Goal: Task Accomplishment & Management: Use online tool/utility

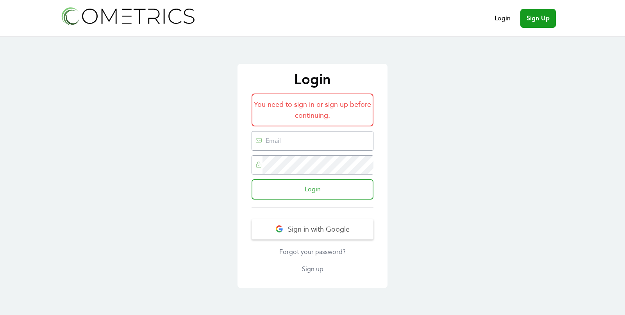
type input "ed@cometrics.io"
click at [314, 187] on input "Login" at bounding box center [313, 189] width 122 height 20
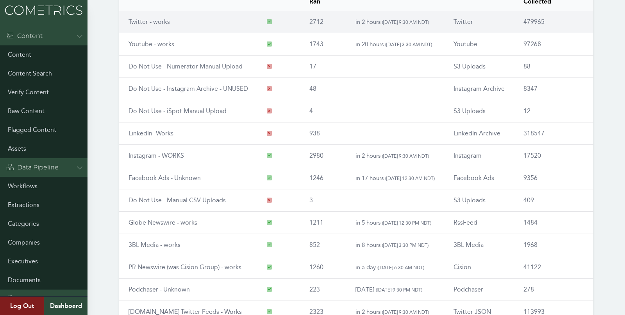
scroll to position [89, 0]
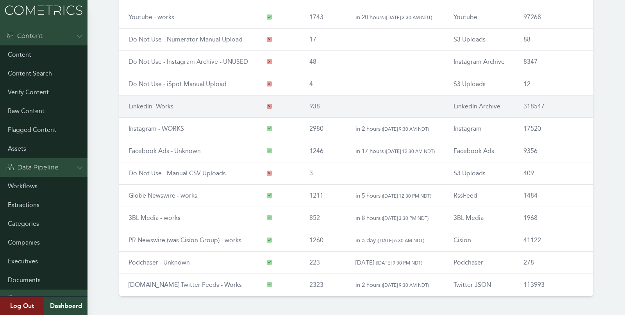
click at [157, 102] on link "LinkedIn- Works" at bounding box center [151, 105] width 45 height 7
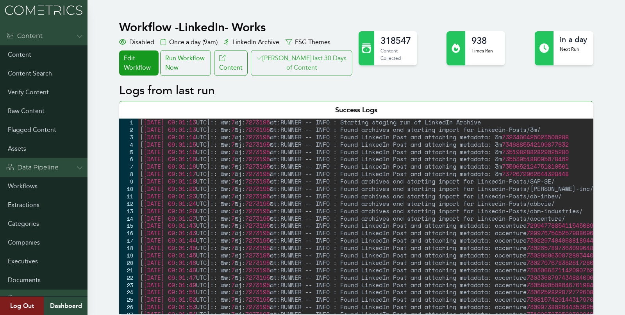
click at [311, 73] on button "[PERSON_NAME] last 30 Days of Content" at bounding box center [302, 63] width 102 height 26
click at [209, 63] on div "Run Workflow Now" at bounding box center [185, 63] width 51 height 26
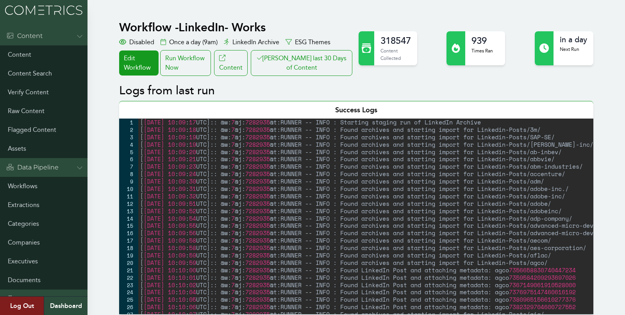
click at [181, 68] on div "Run Workflow Now" at bounding box center [185, 63] width 51 height 26
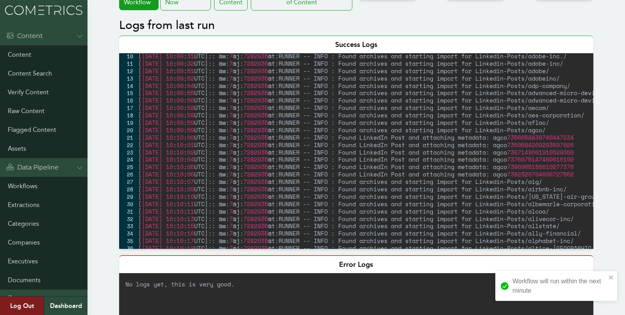
scroll to position [147, 0]
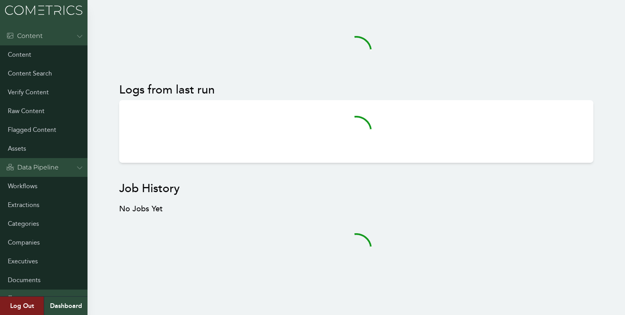
scroll to position [2, 0]
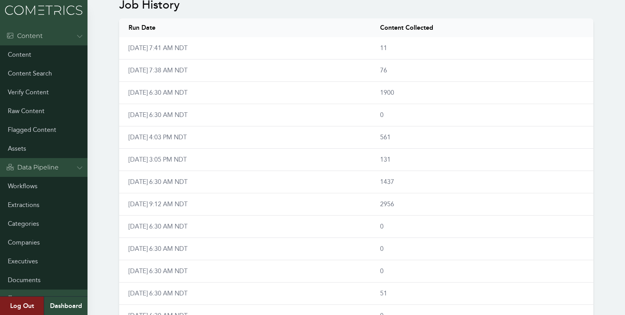
scroll to position [553, 0]
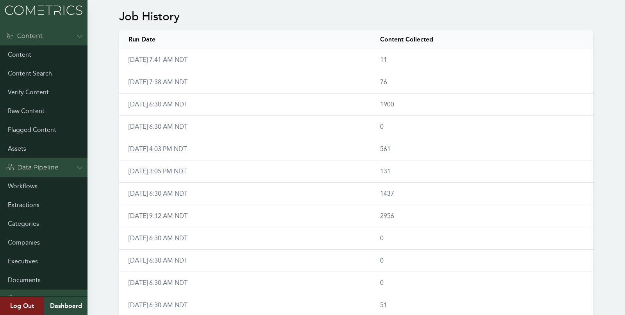
scroll to position [536, 0]
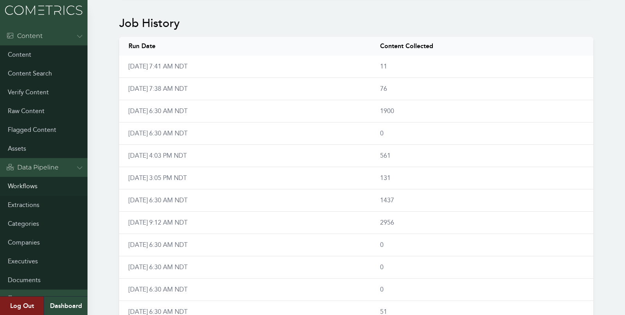
click at [18, 187] on link "Workflows" at bounding box center [44, 186] width 88 height 19
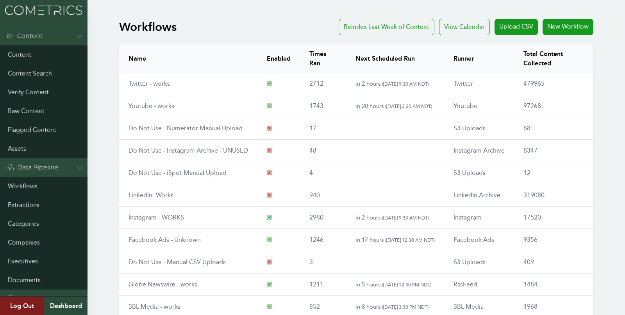
click at [161, 79] on td "Twitter - works" at bounding box center [188, 84] width 138 height 22
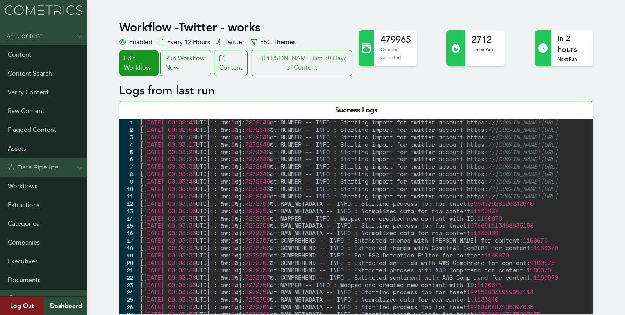
click at [325, 66] on button "[PERSON_NAME] last 30 Days of Content" at bounding box center [302, 63] width 102 height 26
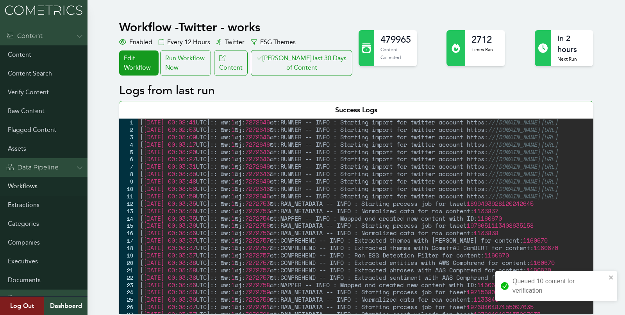
click at [30, 188] on link "Workflows" at bounding box center [44, 186] width 88 height 19
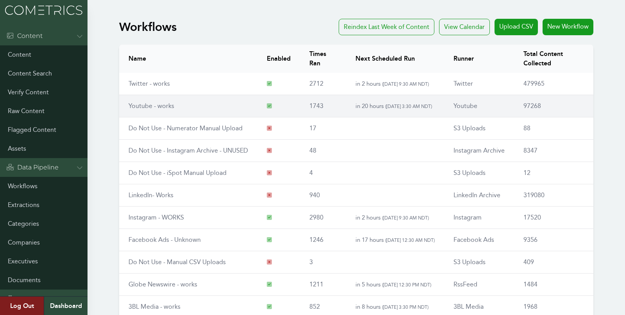
click at [150, 98] on td "Youtube - works" at bounding box center [188, 106] width 138 height 22
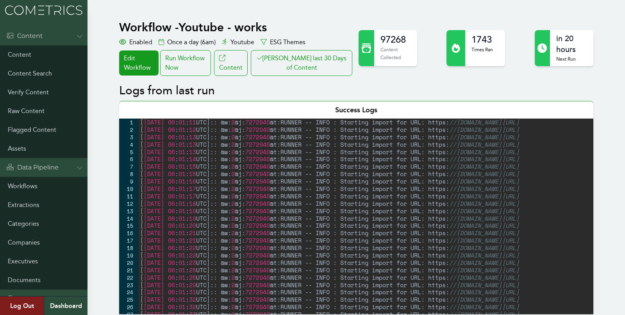
click at [300, 62] on button "Clair last 30 Days of Content" at bounding box center [302, 63] width 102 height 26
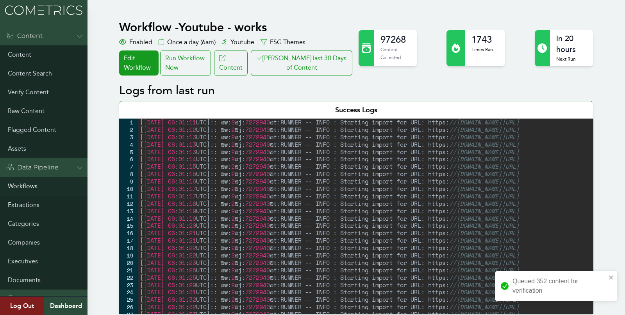
click at [29, 188] on link "Workflows" at bounding box center [44, 186] width 88 height 19
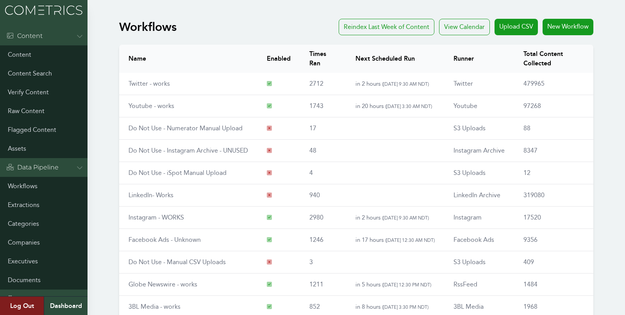
click at [105, 238] on div "Workflows Reindex Last Week of Content View Calendar Upload CSV New Workflow Na…" at bounding box center [312, 203] width 625 height 375
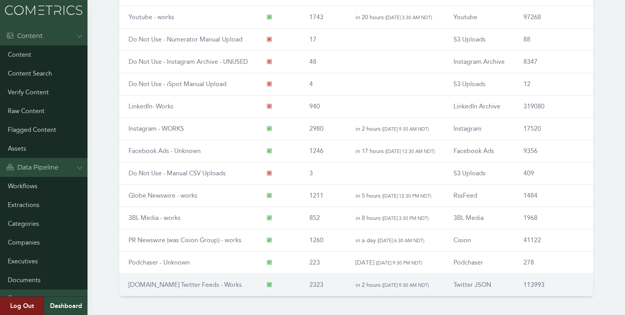
click at [164, 276] on td "RSS.app Twitter Feeds - Works" at bounding box center [188, 285] width 138 height 22
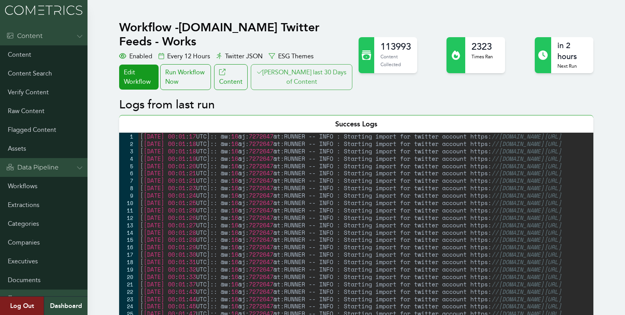
click at [303, 68] on button "[PERSON_NAME] last 30 Days of Content" at bounding box center [302, 77] width 102 height 26
click at [32, 187] on link "Workflows" at bounding box center [44, 186] width 88 height 19
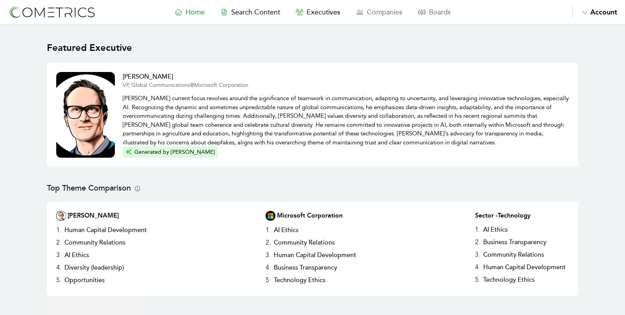
click at [243, 12] on span "Search Content" at bounding box center [255, 12] width 49 height 9
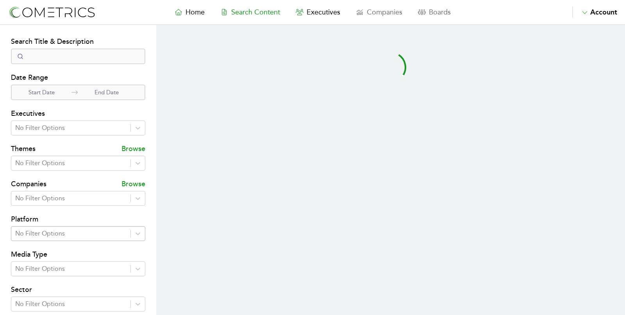
click at [114, 234] on div at bounding box center [70, 233] width 111 height 11
click at [156, 165] on section "Search Filters Search Title & Description Date Range Start Date End Date Execut…" at bounding box center [78, 212] width 156 height 375
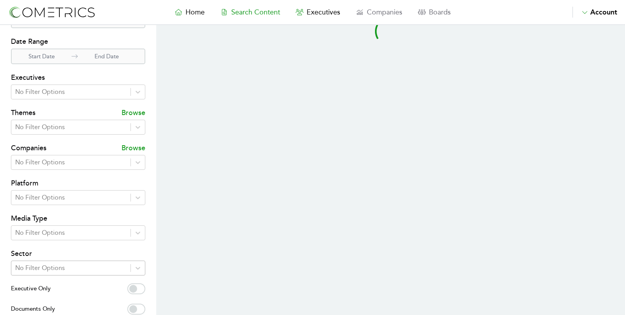
select select "50"
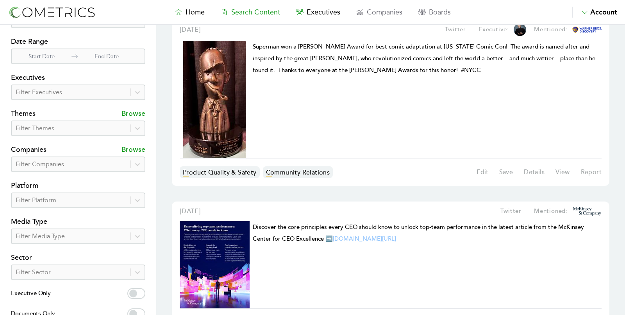
scroll to position [111, 0]
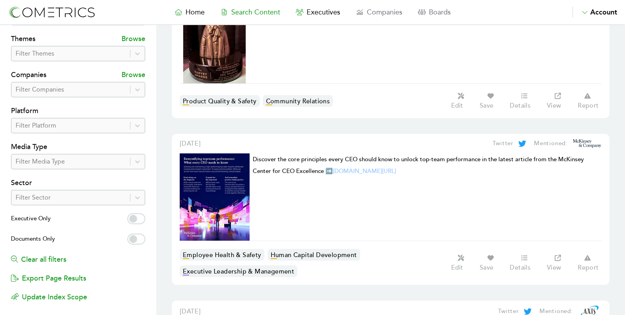
click at [143, 219] on label "Executive Only" at bounding box center [78, 219] width 134 height 13
click at [143, 219] on input "Executive Only" at bounding box center [136, 218] width 18 height 11
checkbox input "true"
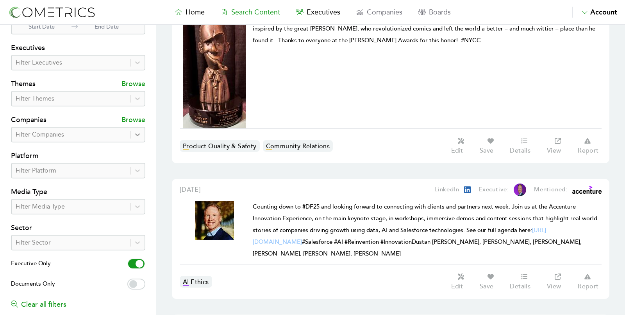
scroll to position [60, 0]
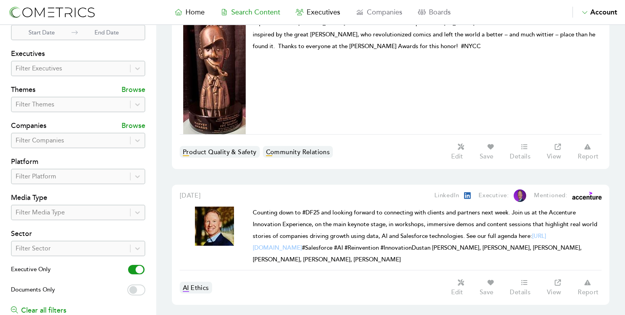
click at [111, 183] on div "Search Title & Description Date Range Start Date End Date Executives Filter Exe…" at bounding box center [78, 164] width 134 height 377
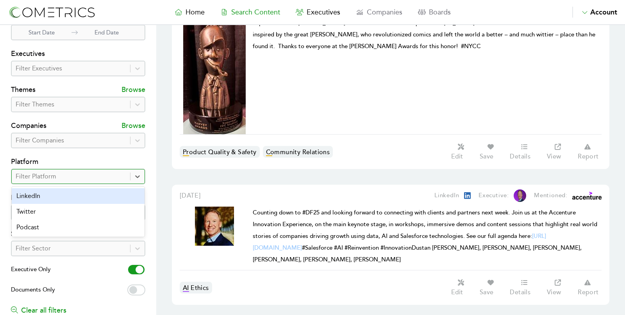
click at [108, 175] on div at bounding box center [71, 176] width 111 height 11
click at [104, 199] on div "LinkedIn" at bounding box center [78, 196] width 133 height 16
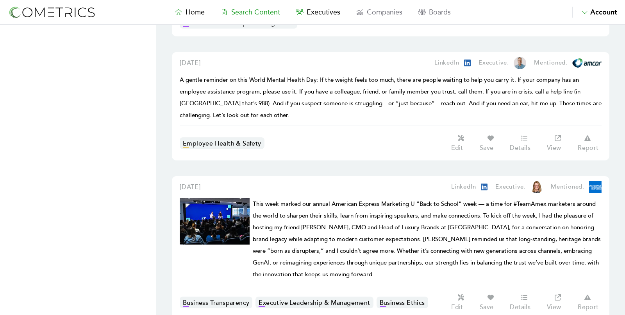
scroll to position [253, 0]
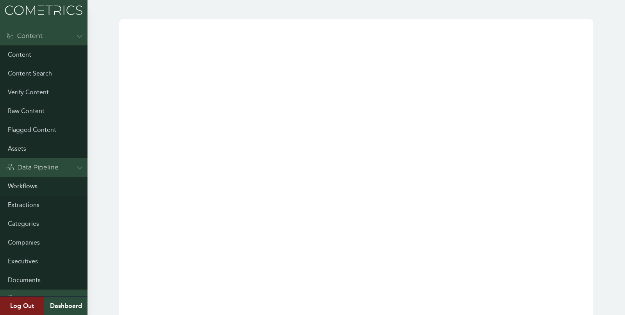
click at [16, 184] on link "Workflows" at bounding box center [44, 186] width 88 height 19
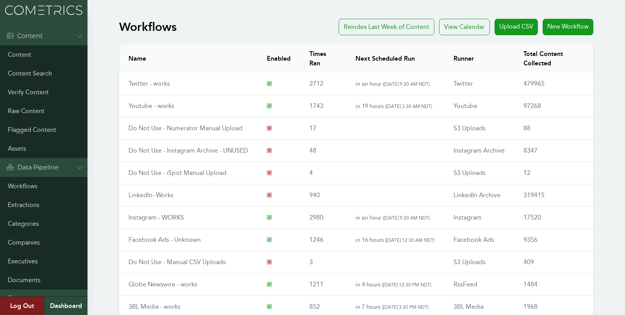
click at [104, 244] on div "Workflows Reindex Last Week of Content View Calendar Upload CSV New Workflow Na…" at bounding box center [312, 203] width 625 height 375
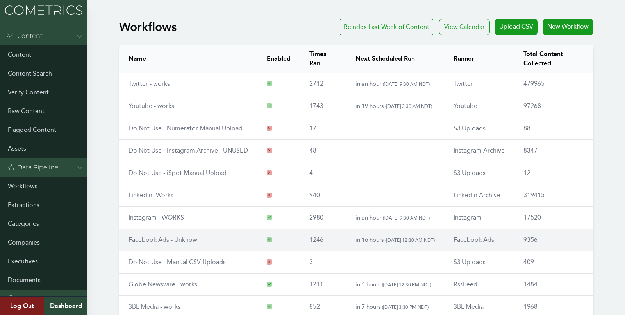
scroll to position [89, 0]
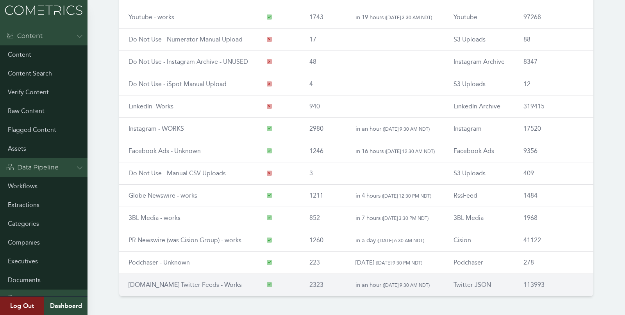
click at [153, 275] on td "[DOMAIN_NAME] Twitter Feeds - Works" at bounding box center [188, 285] width 138 height 22
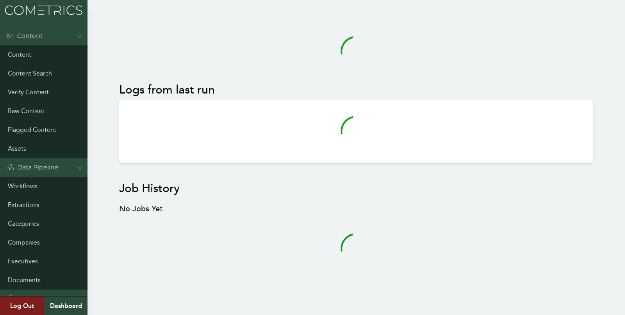
click at [105, 198] on div "Logs from last run Job History No Jobs Yet" at bounding box center [312, 159] width 625 height 286
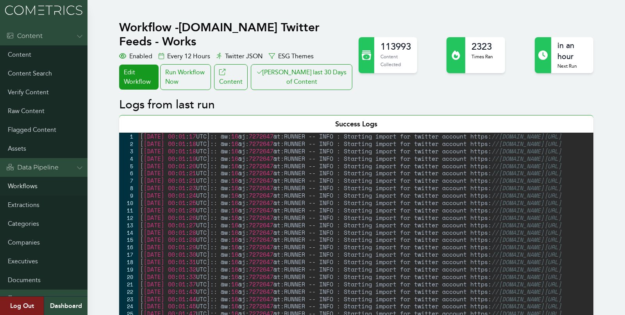
click at [36, 184] on link "Workflows" at bounding box center [44, 186] width 88 height 19
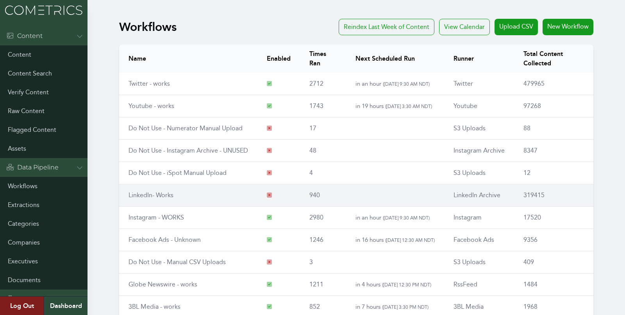
click at [151, 194] on link "LinkedIn- Works" at bounding box center [151, 194] width 45 height 7
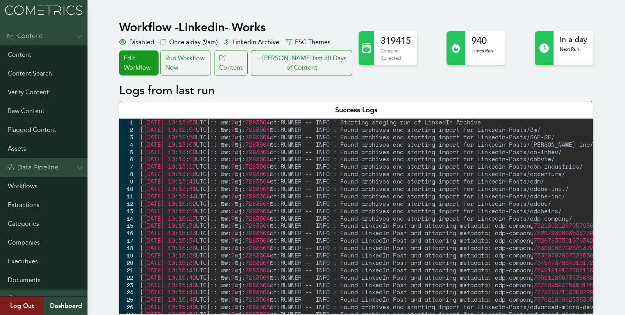
click at [146, 167] on div "[ 2025-10-12 10 : 12 : 53 UTC ] :: @w: 7 @j: 7283504 @t:RUNNER -- INFO : Starti…" at bounding box center [399, 223] width 522 height 210
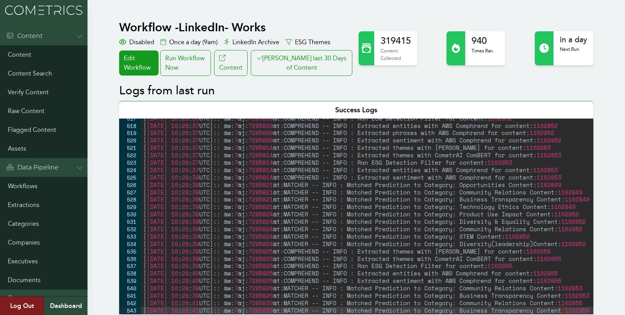
scroll to position [3812, 0]
type textarea "[2025-10-12 10:28:41 UTC]:: @w:7 @j:7285839 @t:MATCHER -- INFO : Matched Predic…"
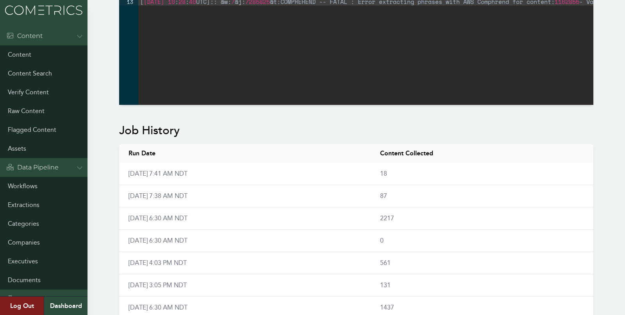
scroll to position [433, 0]
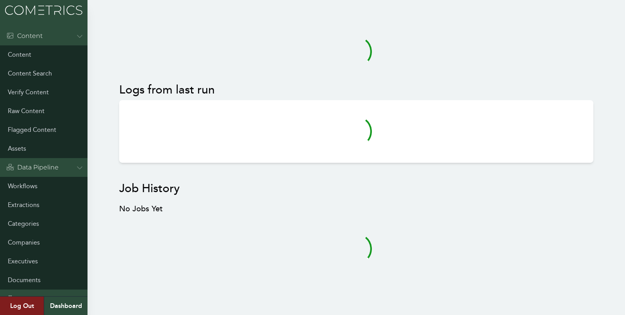
scroll to position [2, 0]
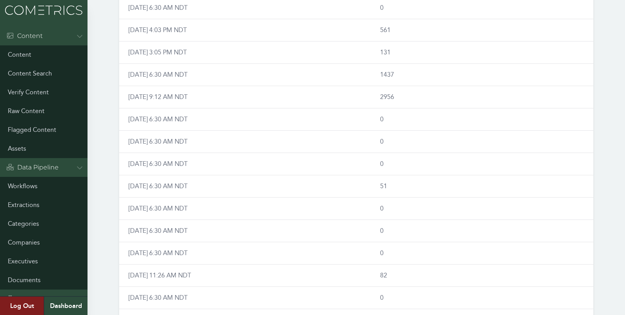
scroll to position [758, 0]
